Goal: Task Accomplishment & Management: Use online tool/utility

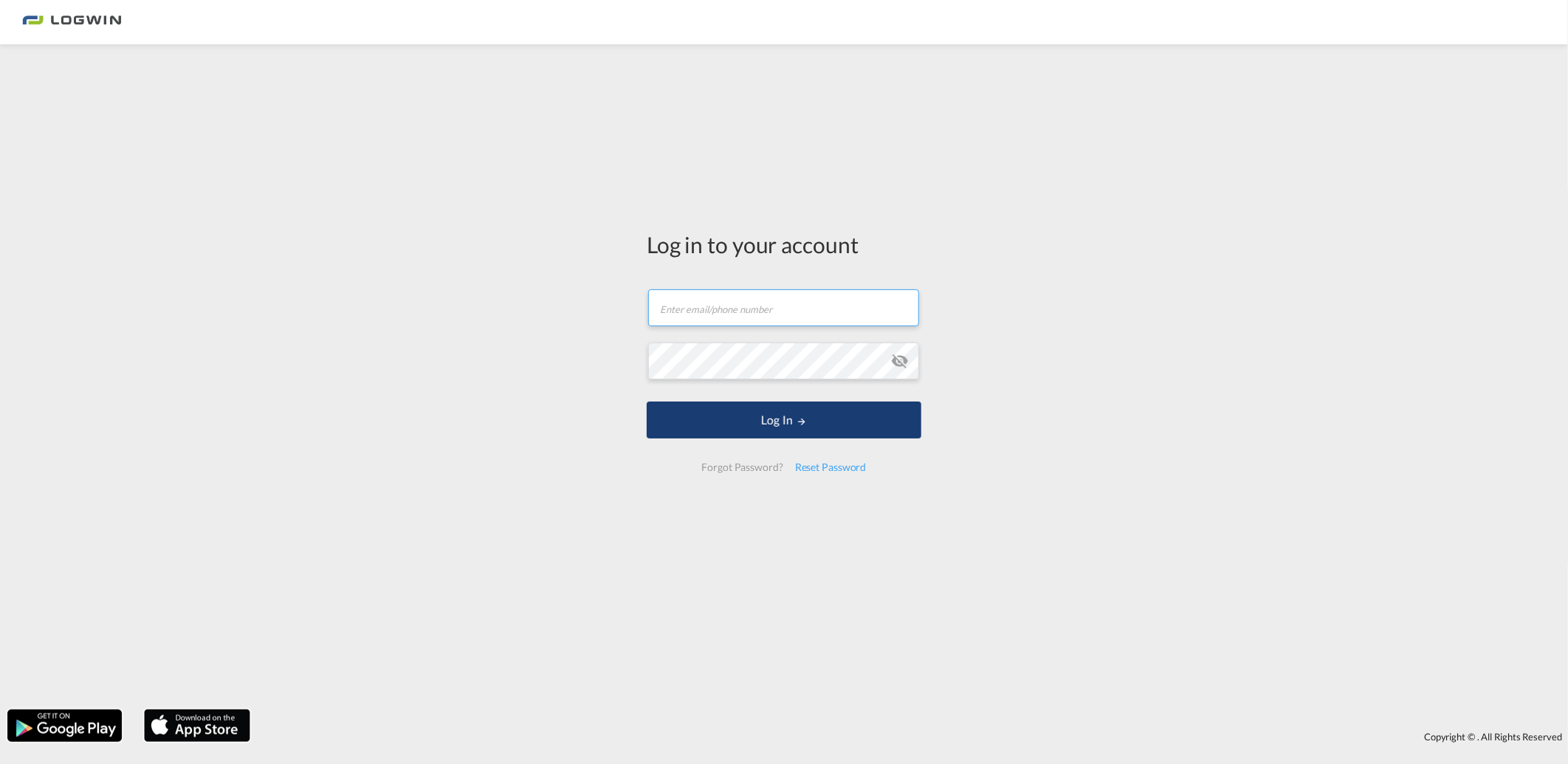
type input "[PERSON_NAME][EMAIL_ADDRESS][DOMAIN_NAME]"
click at [787, 421] on button "Log In" at bounding box center [784, 419] width 274 height 37
